Goal: Communication & Community: Ask a question

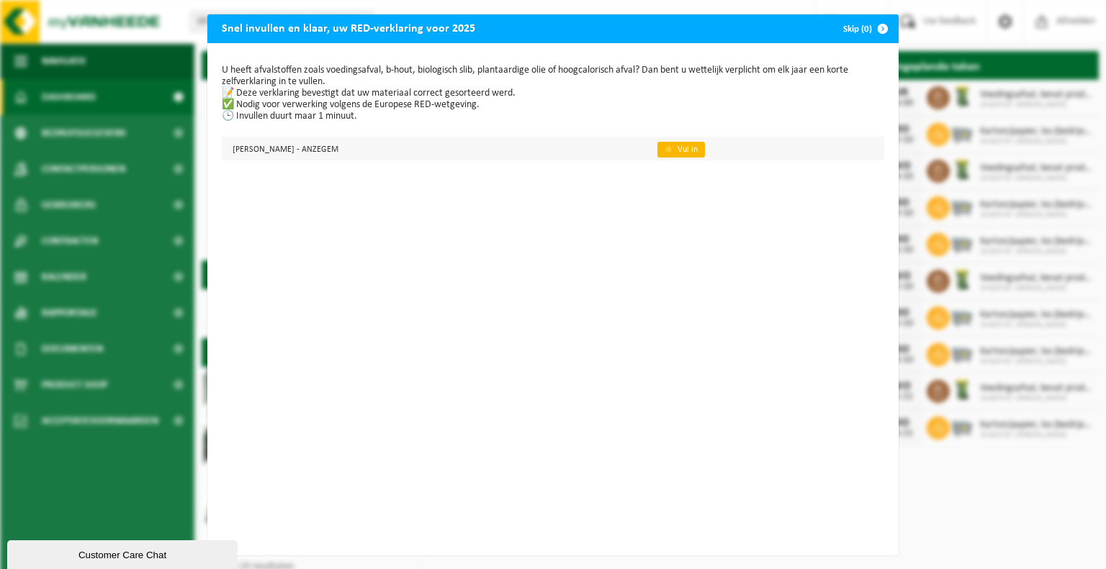
click at [657, 154] on link "👉 Vul in" at bounding box center [681, 150] width 48 height 16
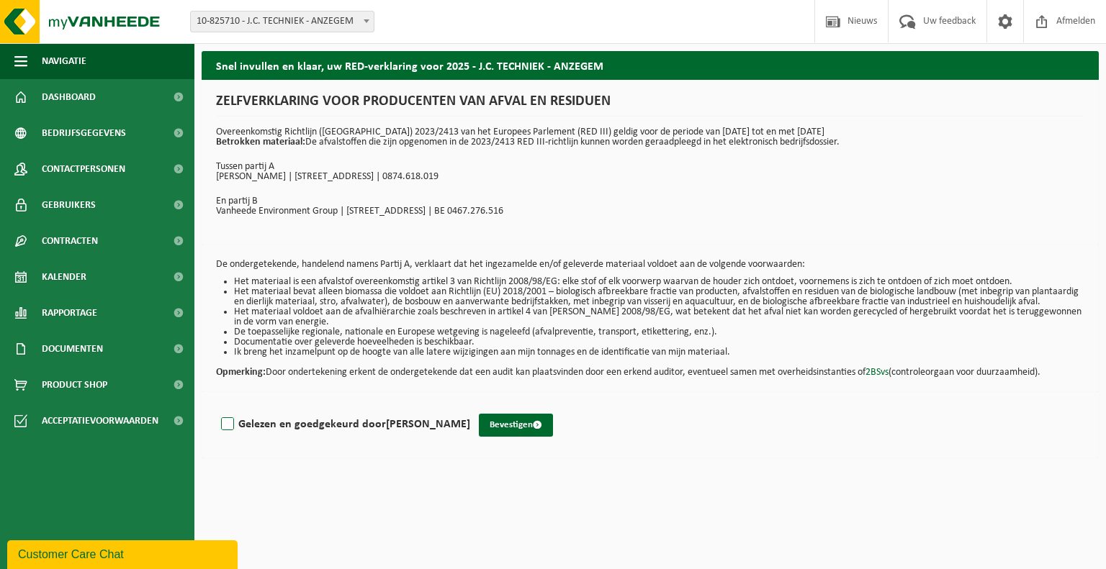
click at [230, 431] on label "Gelezen en goedgekeurd door Lien Vandendriessche" at bounding box center [344, 425] width 252 height 22
click at [470, 407] on input "Gelezen en goedgekeurd door Lien Vandendriessche" at bounding box center [470, 406] width 1 height 1
checkbox input "true"
click at [533, 433] on button "Bevestigen" at bounding box center [516, 425] width 74 height 23
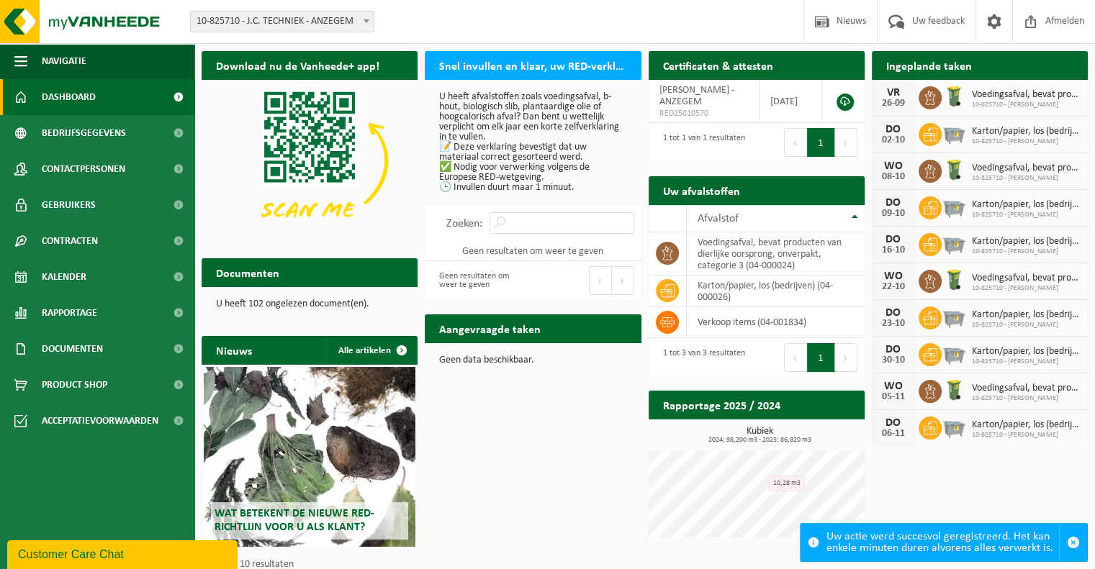
click at [505, 95] on p "U heeft afvalstoffen zoals voedingsafval, b-hout, biologisch slib, plantaardige…" at bounding box center [532, 142] width 187 height 101
click at [497, 57] on h2 "Snel invullen en klaar, uw RED-verklaring voor 2025" at bounding box center [533, 65] width 216 height 28
click at [550, 64] on h2 "Snel invullen en klaar, uw RED-verklaring voor 2025" at bounding box center [533, 65] width 216 height 28
click at [533, 140] on p "U heeft afvalstoffen zoals voedingsafval, b-hout, biologisch slib, plantaardige…" at bounding box center [532, 142] width 187 height 101
click at [526, 148] on p "U heeft afvalstoffen zoals voedingsafval, b-hout, biologisch slib, plantaardige…" at bounding box center [532, 142] width 187 height 101
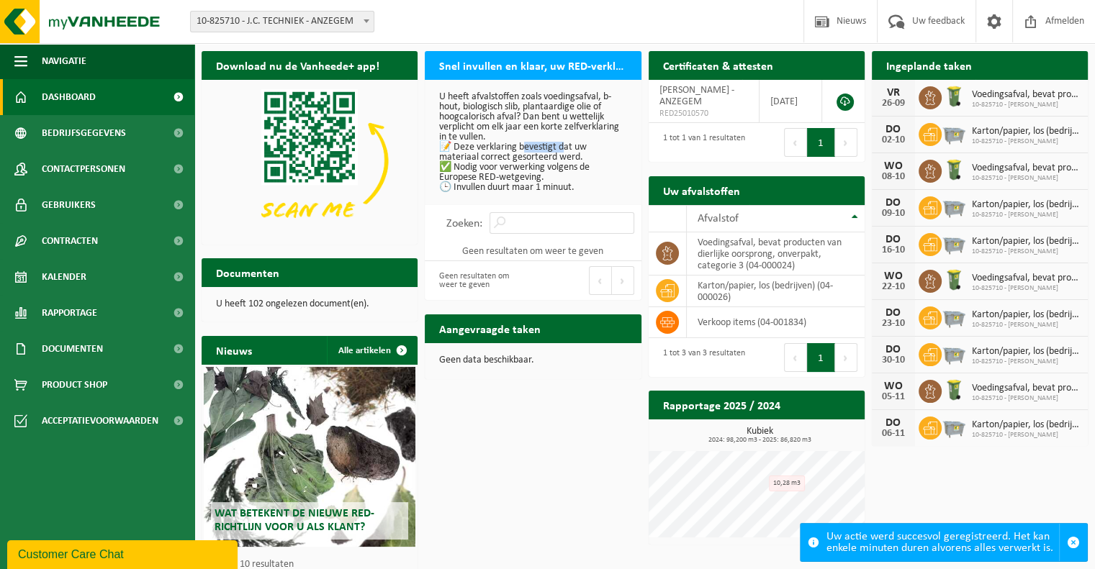
click at [526, 148] on p "U heeft afvalstoffen zoals voedingsafval, b-hout, biologisch slib, plantaardige…" at bounding box center [532, 142] width 187 height 101
click at [474, 60] on h2 "Snel invullen en klaar, uw RED-verklaring voor 2025" at bounding box center [533, 65] width 216 height 28
click at [513, 125] on p "U heeft afvalstoffen zoals voedingsafval, b-hout, biologisch slib, plantaardige…" at bounding box center [532, 142] width 187 height 101
click at [521, 170] on p "U heeft afvalstoffen zoals voedingsafval, b-hout, biologisch slib, plantaardige…" at bounding box center [532, 142] width 187 height 101
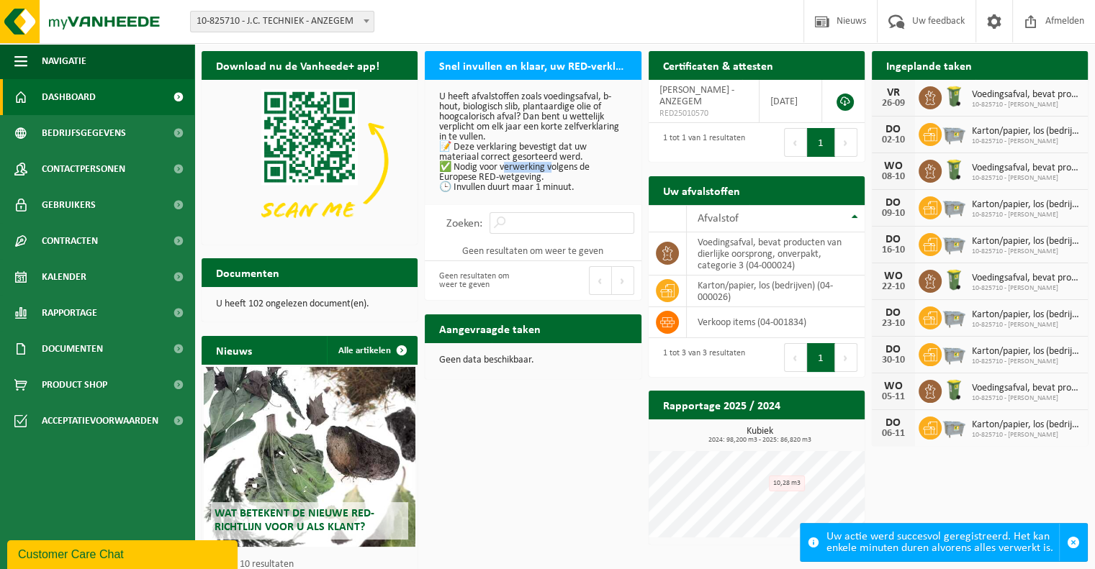
click at [507, 189] on p "U heeft afvalstoffen zoals voedingsafval, b-hout, biologisch slib, plantaardige…" at bounding box center [532, 142] width 187 height 101
click at [541, 224] on input "Zoeken:" at bounding box center [562, 223] width 145 height 22
type input "R"
drag, startPoint x: 533, startPoint y: 144, endPoint x: 533, endPoint y: 156, distance: 11.5
click at [533, 156] on p "U heeft afvalstoffen zoals voedingsafval, b-hout, biologisch slib, plantaardige…" at bounding box center [532, 142] width 187 height 101
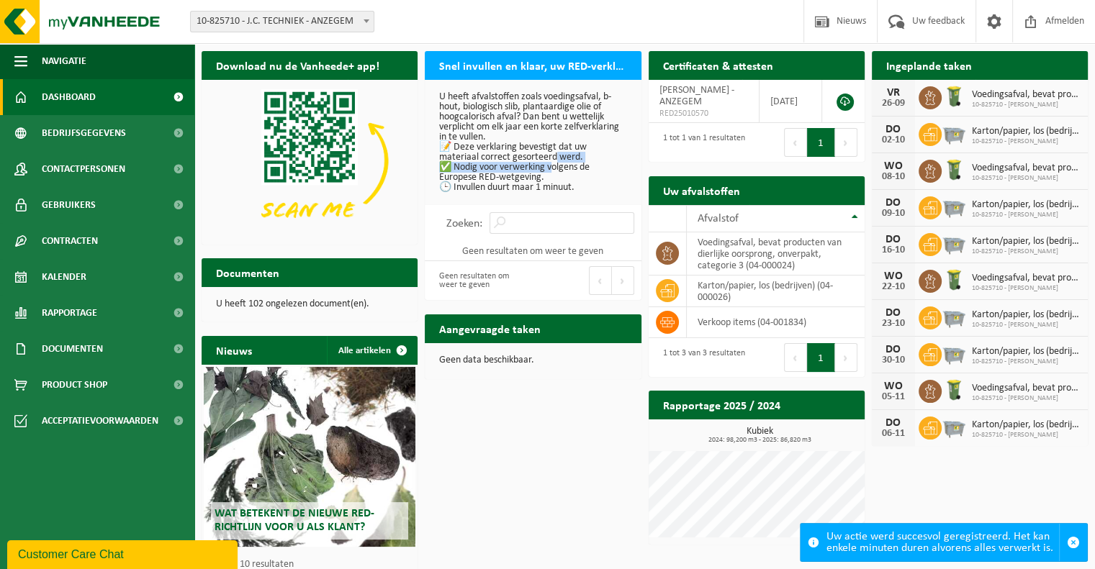
drag, startPoint x: 550, startPoint y: 155, endPoint x: 550, endPoint y: 169, distance: 14.4
click at [550, 169] on p "U heeft afvalstoffen zoals voedingsafval, b-hout, biologisch slib, plantaardige…" at bounding box center [532, 142] width 187 height 101
click at [538, 182] on p "U heeft afvalstoffen zoals voedingsafval, b-hout, biologisch slib, plantaardige…" at bounding box center [532, 142] width 187 height 101
click at [518, 68] on h2 "Snel invullen en klaar, uw RED-verklaring voor 2025" at bounding box center [533, 65] width 216 height 28
click at [510, 66] on h2 "Snel invullen en klaar, uw RED-verklaring voor 2025" at bounding box center [533, 65] width 216 height 28
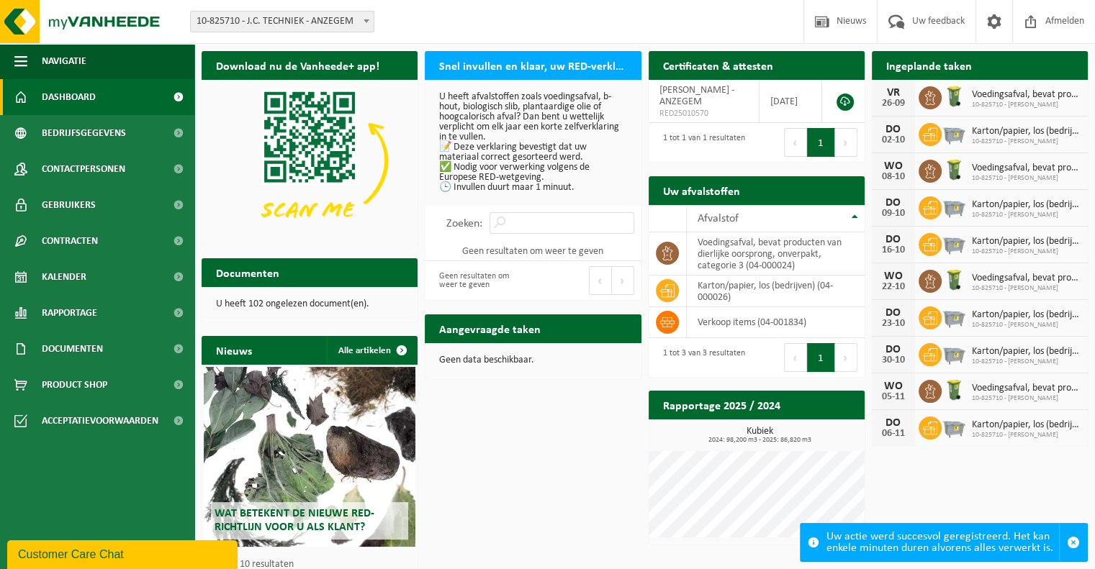
click at [510, 66] on h2 "Snel invullen en klaar, uw RED-verklaring voor 2025" at bounding box center [533, 65] width 216 height 28
click at [443, 102] on p "U heeft afvalstoffen zoals voedingsafval, b-hout, biologisch slib, plantaardige…" at bounding box center [532, 142] width 187 height 101
click at [465, 136] on p "U heeft afvalstoffen zoals voedingsafval, b-hout, biologisch slib, plantaardige…" at bounding box center [532, 142] width 187 height 101
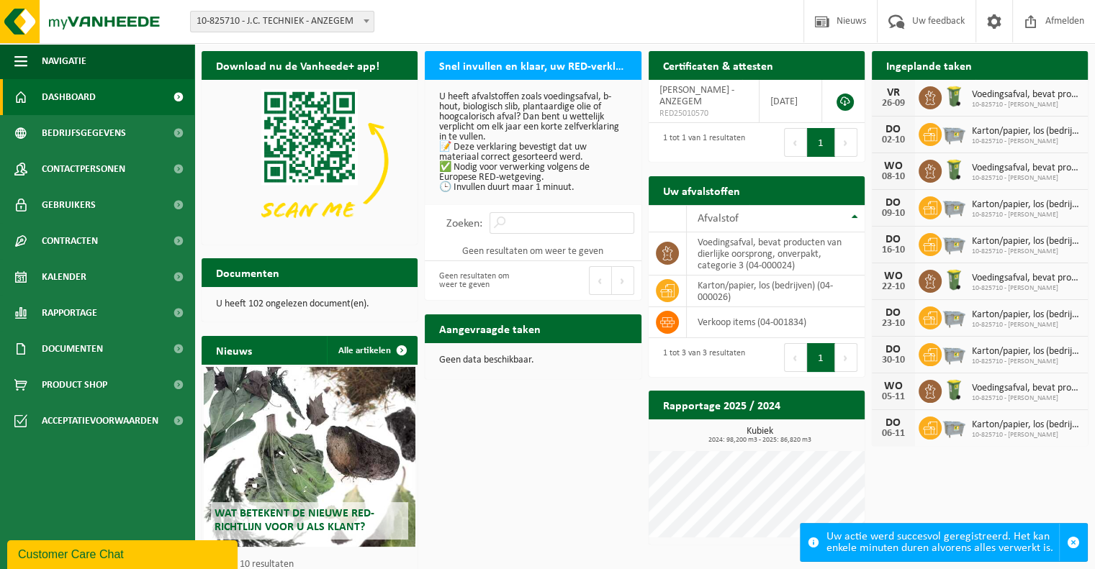
click at [528, 186] on p "U heeft afvalstoffen zoals voedingsafval, b-hout, biologisch slib, plantaardige…" at bounding box center [532, 142] width 187 height 101
click at [61, 559] on div "Customer Care Chat" at bounding box center [122, 554] width 209 height 17
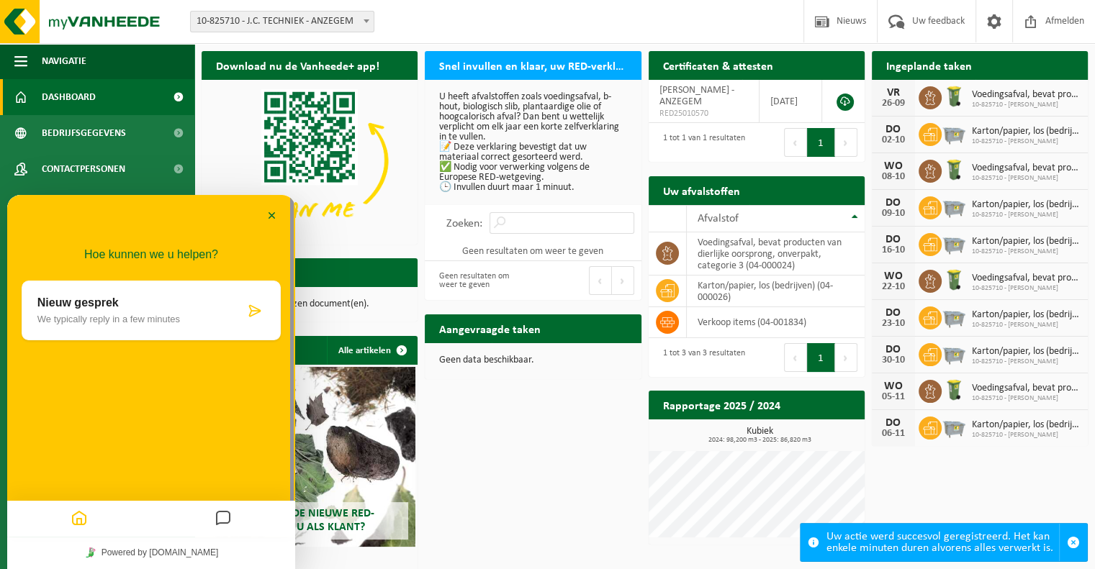
click at [115, 293] on div "Nieuw gesprek We typically reply in a few minutes" at bounding box center [151, 311] width 259 height 60
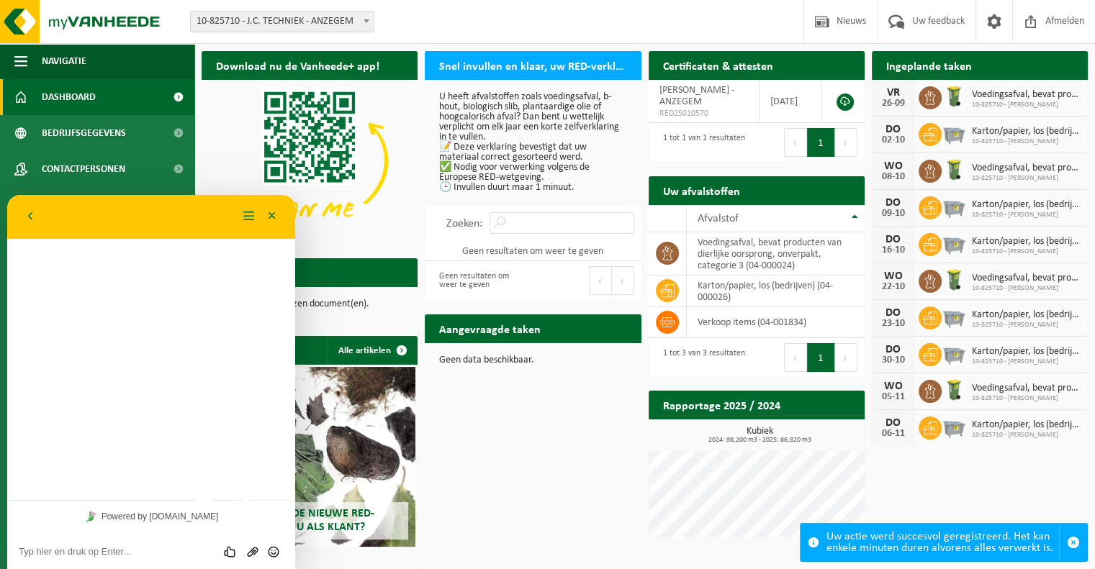
click at [115, 543] on div "Beoordeel deze chat Upload bestand Emoji invoeren" at bounding box center [151, 551] width 288 height 36
click at [115, 556] on textarea at bounding box center [151, 552] width 265 height 12
click at [88, 545] on div "Beoordeel deze chat Upload bestand Emoji invoeren" at bounding box center [151, 551] width 265 height 13
click at [79, 553] on textarea at bounding box center [151, 552] width 265 height 12
type textarea "goeiemorgen, hoe kan ik de RED-verklaring invullen?"
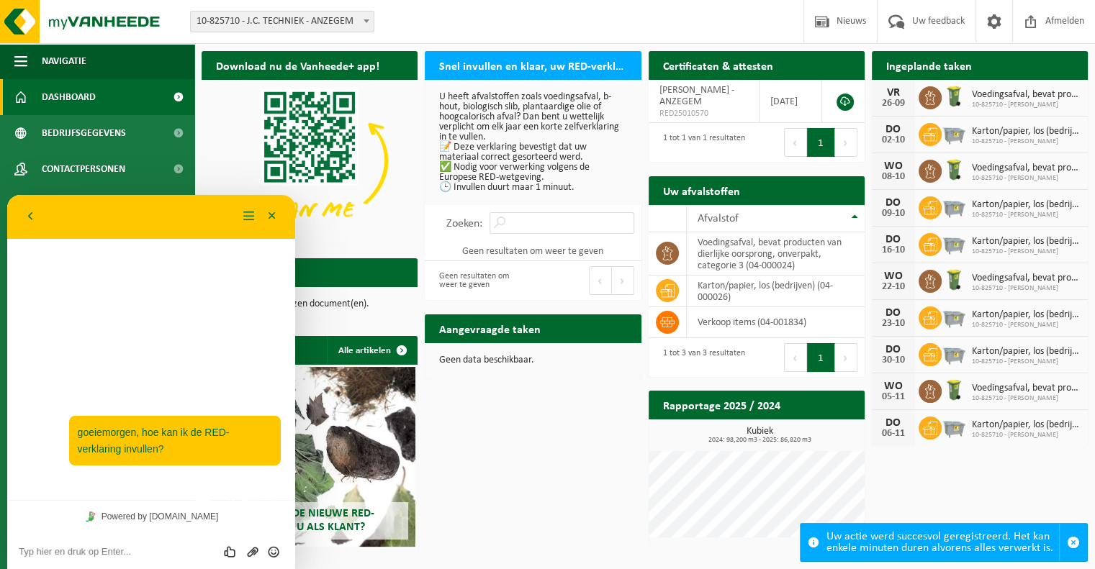
click at [1005, 97] on span "Voedingsafval, bevat producten van dierlijke oorsprong, onverpakt, categorie 3" at bounding box center [1026, 95] width 109 height 12
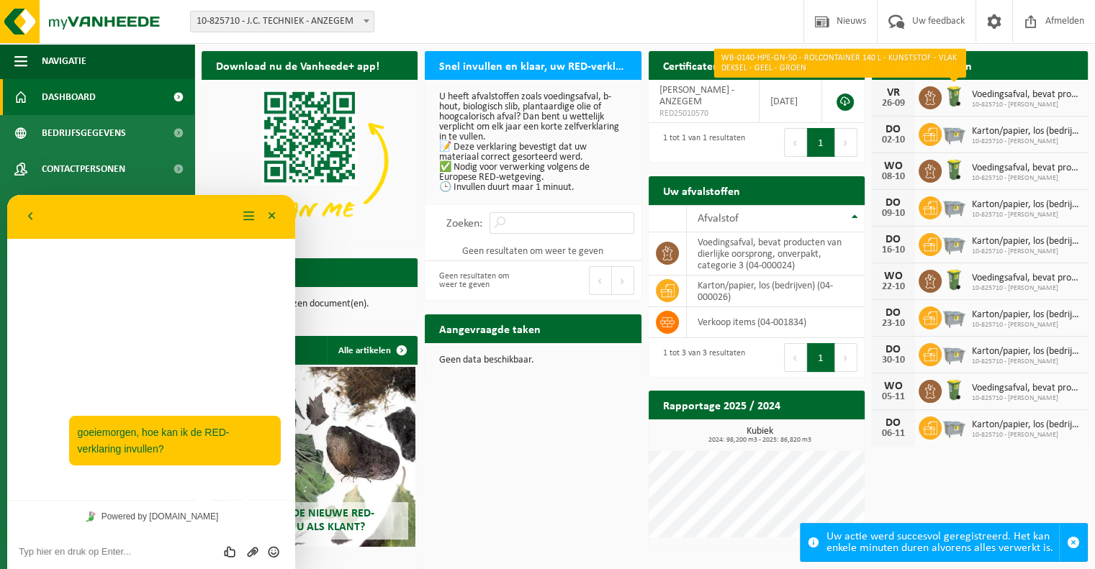
click at [955, 100] on img at bounding box center [954, 96] width 24 height 24
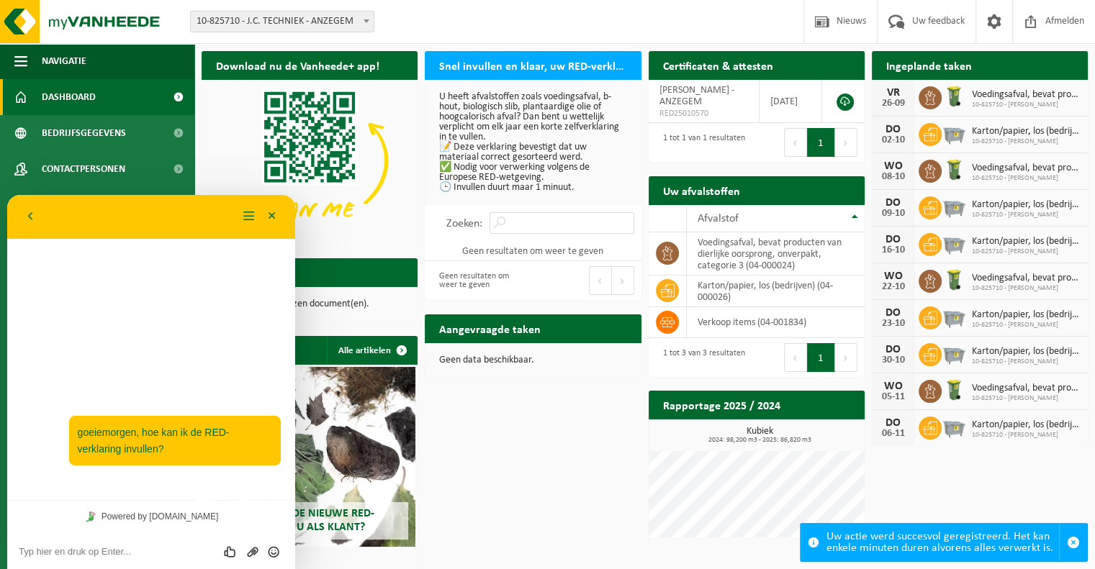
click at [986, 101] on span "10-825710 - [PERSON_NAME]" at bounding box center [1026, 105] width 109 height 9
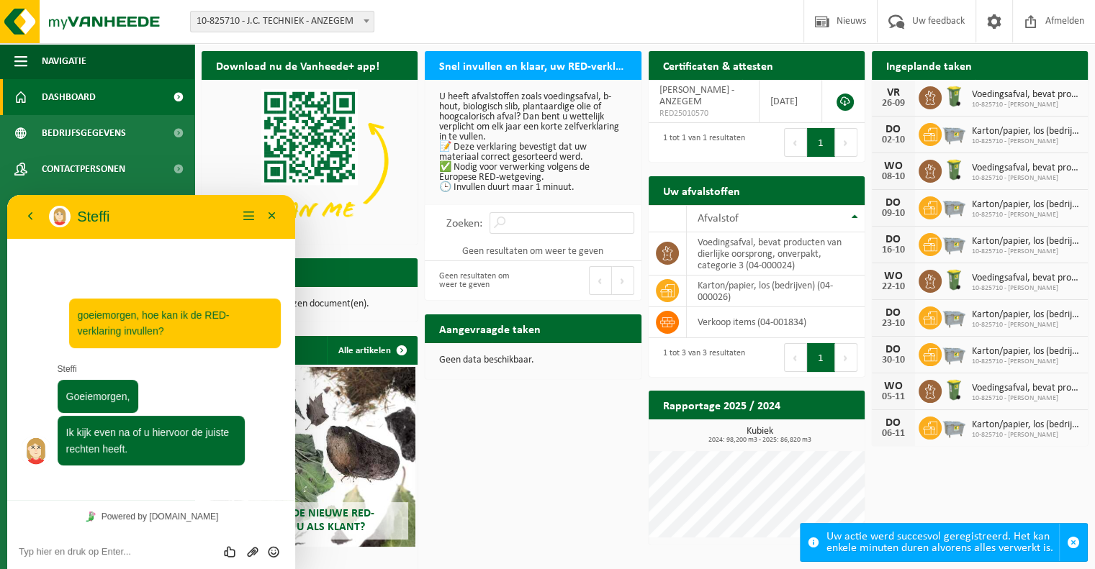
click at [130, 547] on textarea at bounding box center [151, 552] width 265 height 12
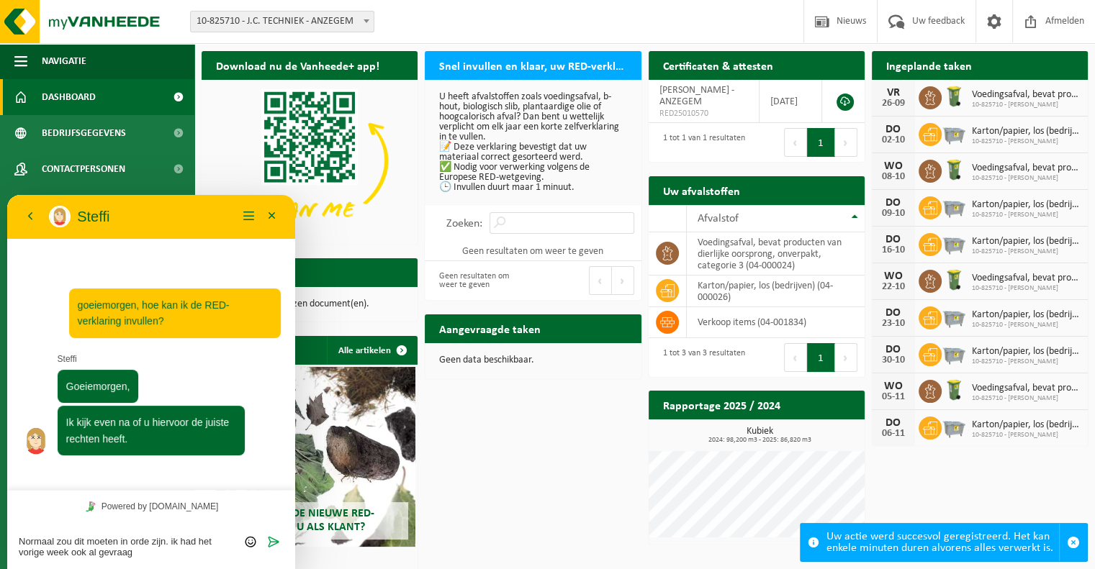
type textarea "Normaal zou dit moeten in orde zijn. ik had het vorige week ook al gevraagd"
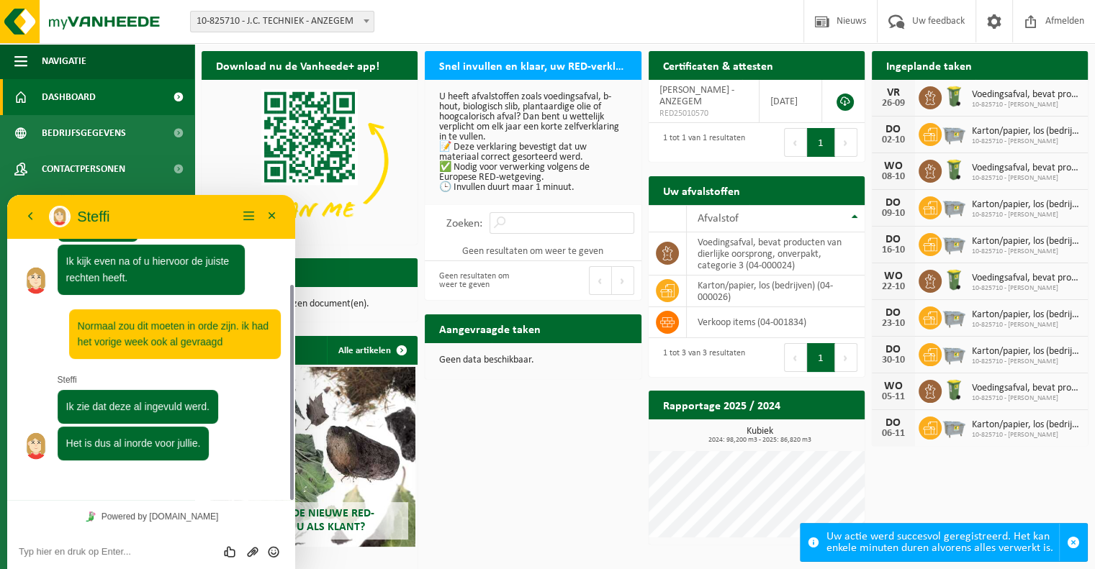
scroll to position [96, 0]
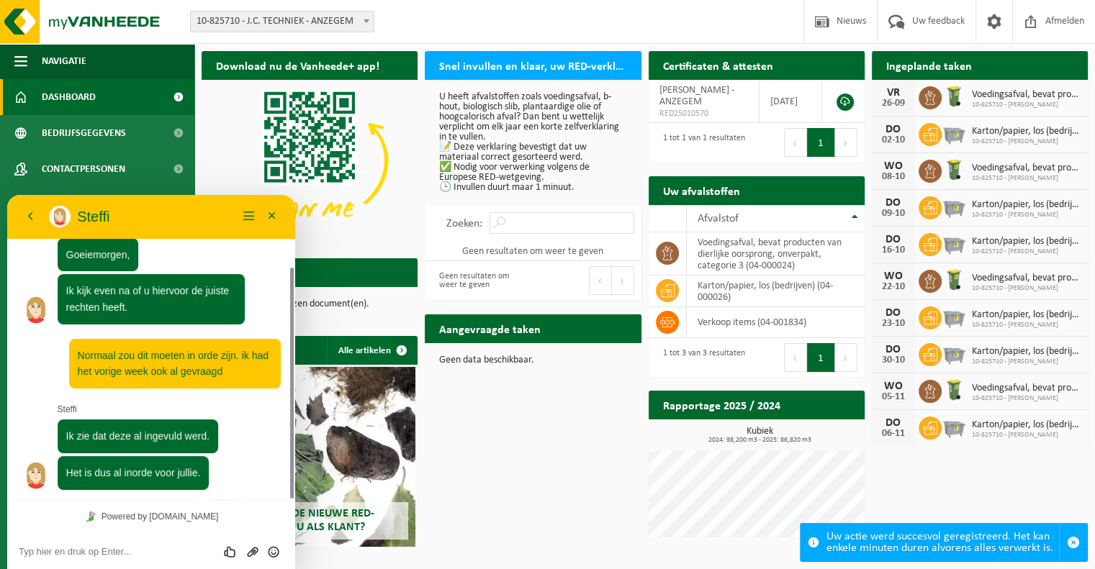
click at [81, 559] on div "Beoordeel deze chat Upload bestand Emoji invoeren" at bounding box center [151, 551] width 288 height 36
click at [89, 541] on div "Beoordeel deze chat Upload bestand Emoji invoeren" at bounding box center [151, 551] width 288 height 36
click at [89, 547] on textarea at bounding box center [151, 552] width 265 height 12
type textarea "Wast het gwn aanklikken ?"
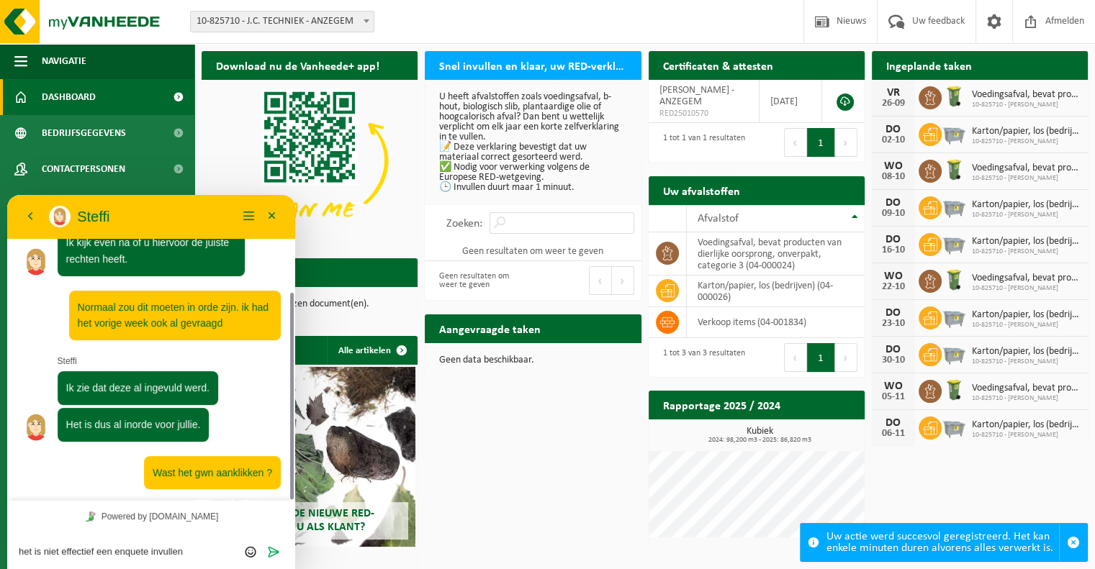
type textarea "het is niet effectief een enquete invullen?"
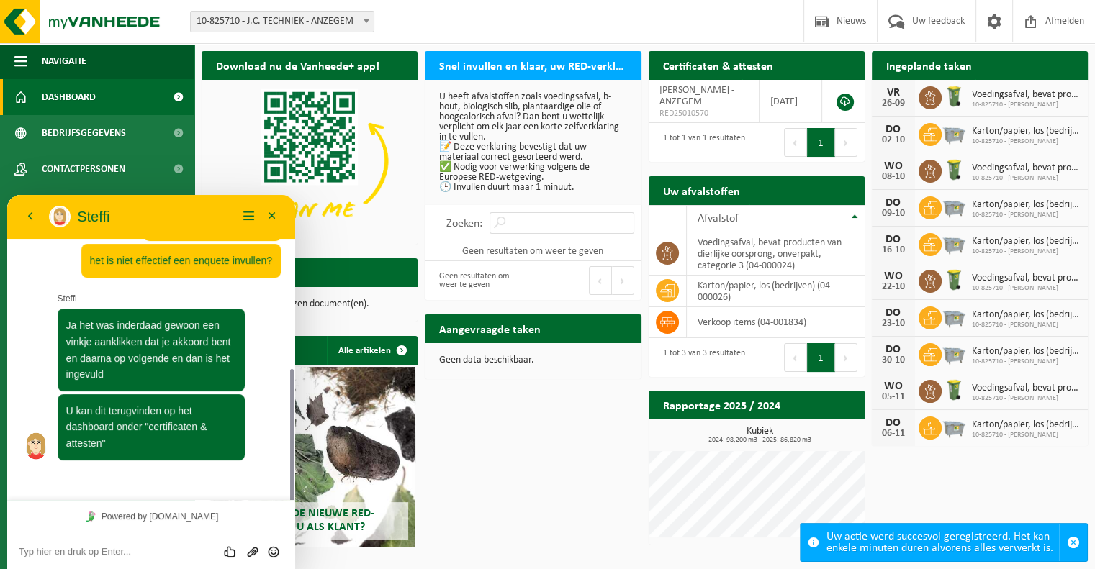
scroll to position [363, 0]
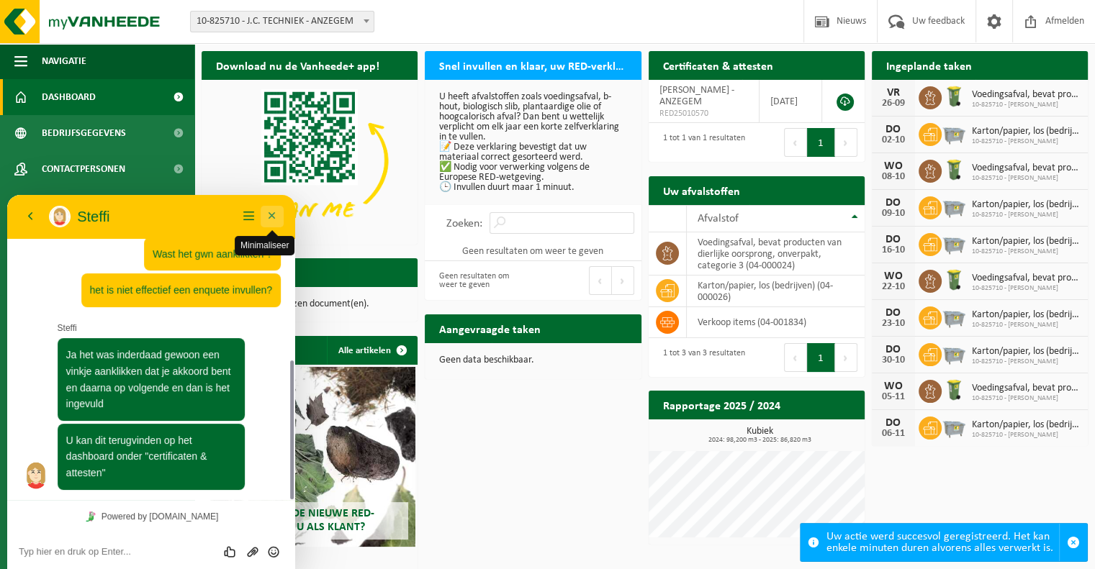
click at [276, 217] on button "Minimaliseer" at bounding box center [272, 217] width 23 height 22
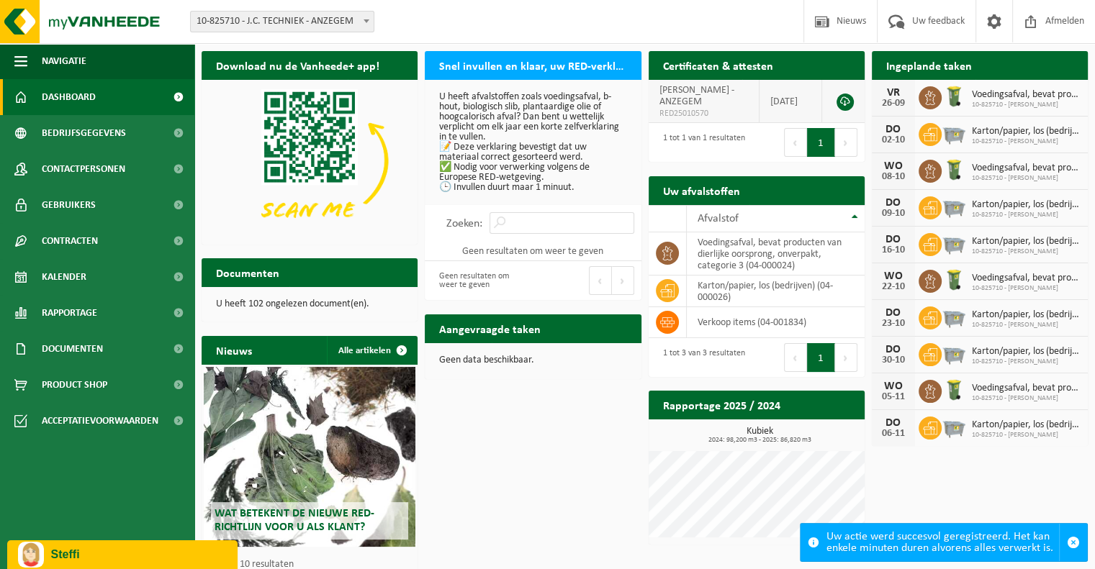
click at [847, 102] on link at bounding box center [845, 102] width 17 height 17
drag, startPoint x: 127, startPoint y: 556, endPoint x: 141, endPoint y: 900, distance: 344.4
click at [127, 556] on p "Steffi" at bounding box center [139, 555] width 176 height 13
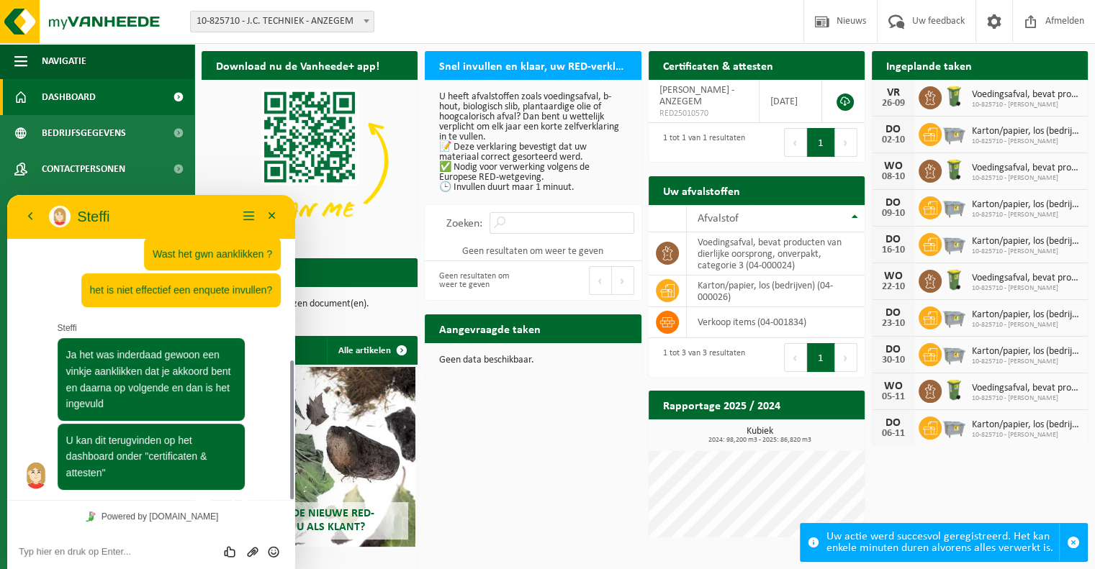
click at [150, 546] on textarea at bounding box center [151, 552] width 265 height 12
type textarea "oké perfect, dan zijn we in orde"
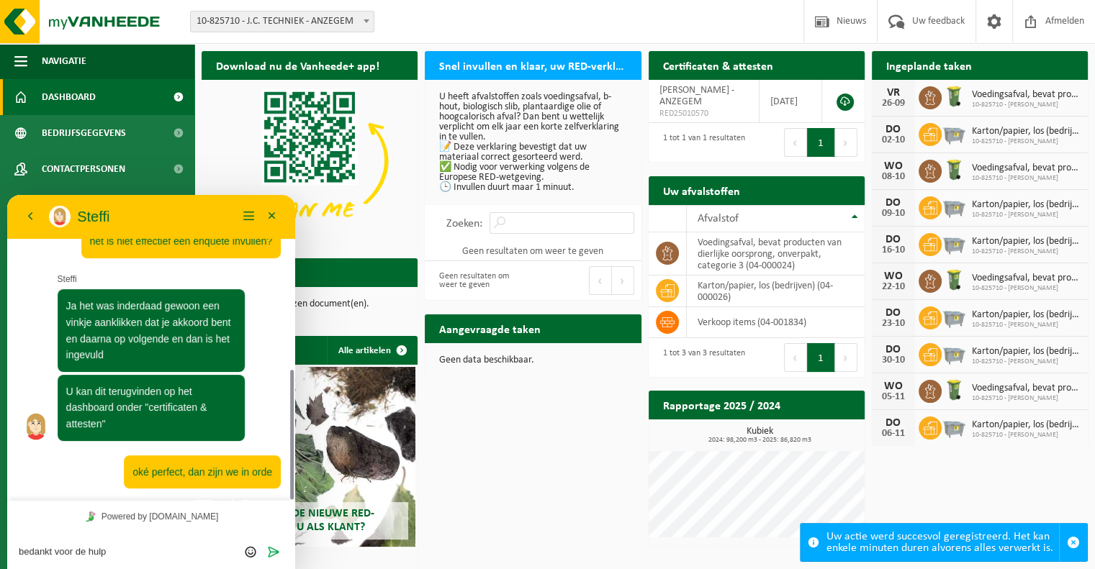
type textarea "bedankt voor de hulp!"
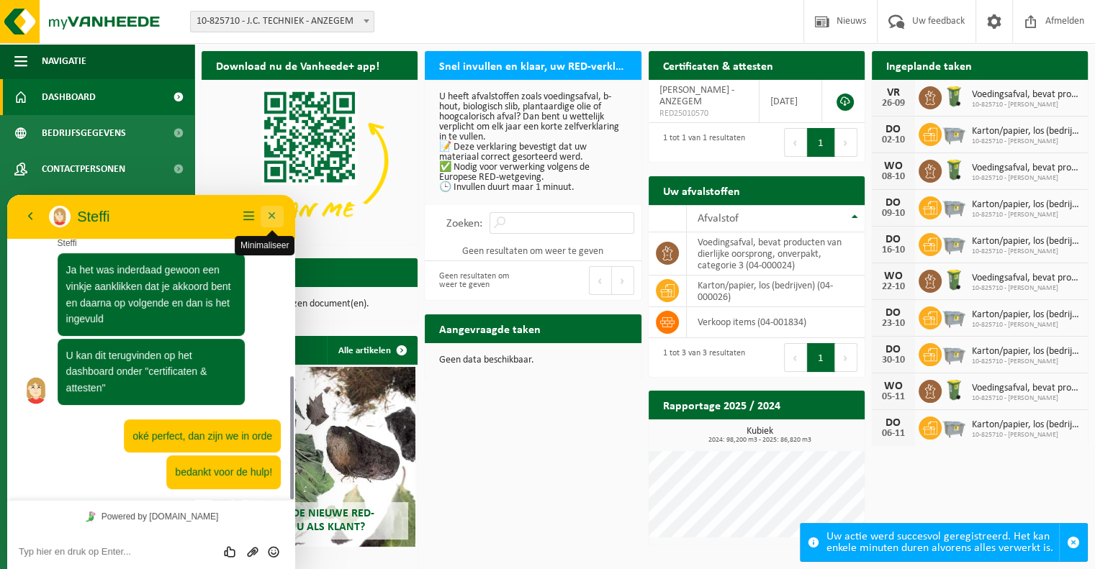
click at [268, 215] on button "Minimaliseer" at bounding box center [272, 217] width 23 height 22
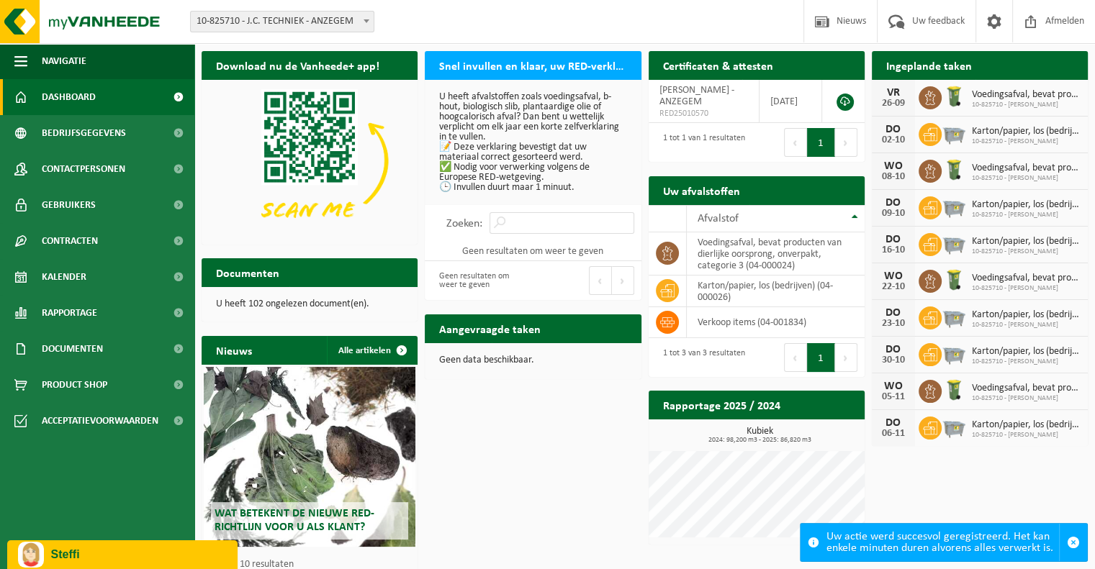
scroll to position [0, 0]
